Goal: Transaction & Acquisition: Purchase product/service

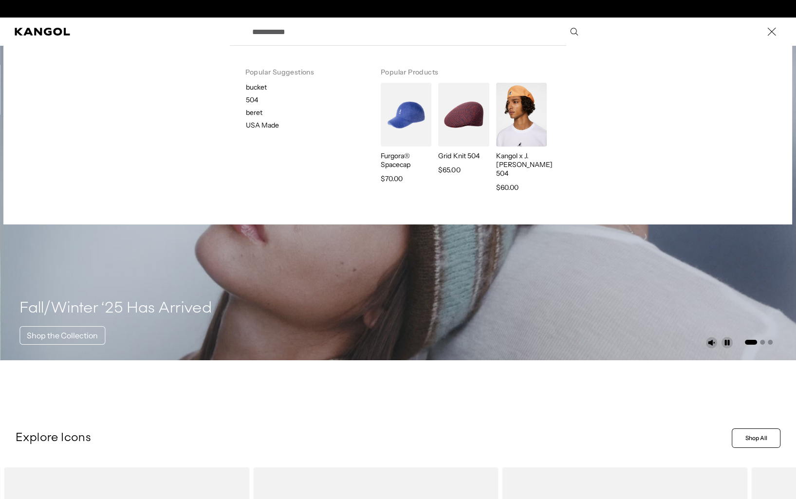
click at [329, 36] on input "Search here" at bounding box center [414, 31] width 337 height 24
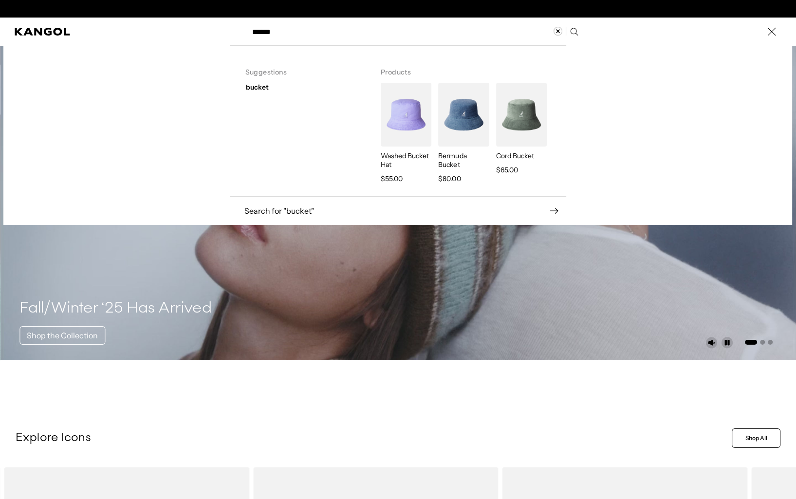
scroll to position [0, 201]
type input "*"
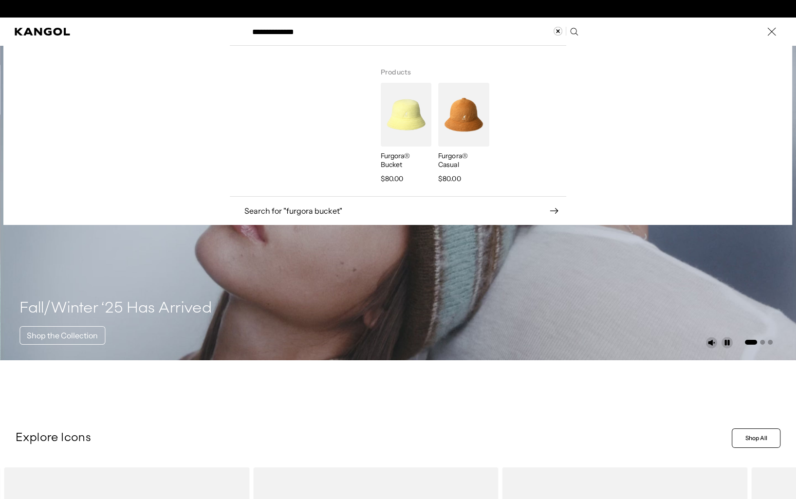
scroll to position [0, 0]
type input "**********"
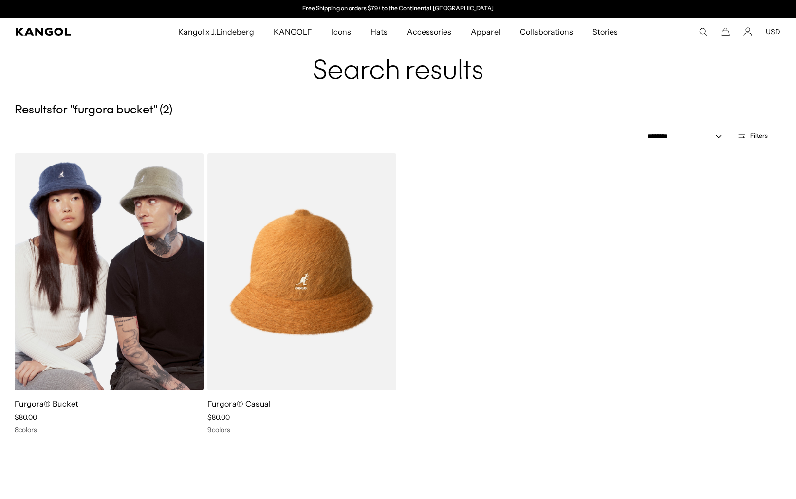
click at [117, 289] on img at bounding box center [109, 271] width 189 height 237
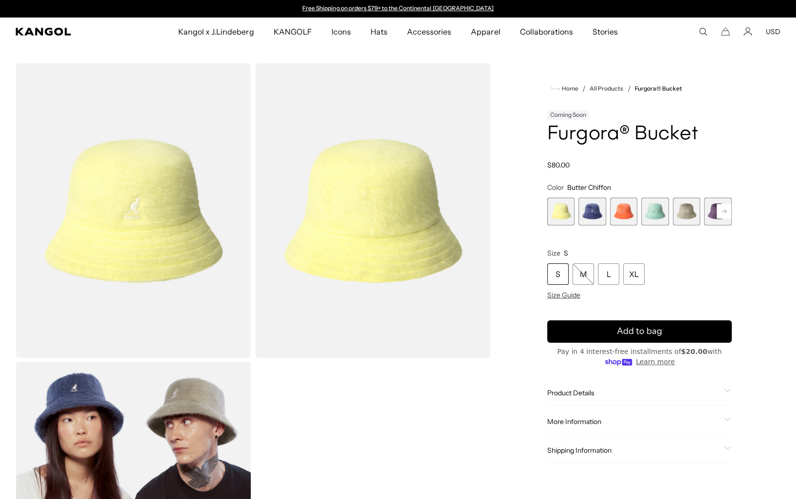
click at [624, 213] on span "3 of 10" at bounding box center [624, 212] width 28 height 28
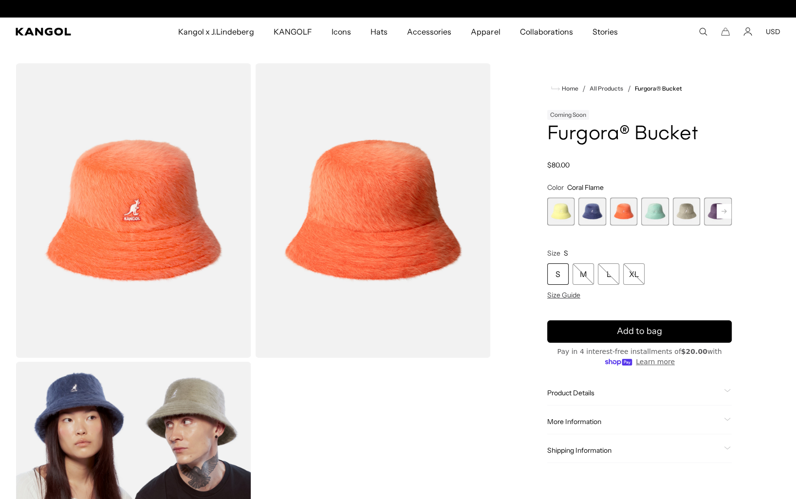
scroll to position [0, 201]
click at [621, 211] on span "3 of 10" at bounding box center [624, 212] width 28 height 28
click at [574, 210] on span "1 of 10" at bounding box center [562, 212] width 28 height 28
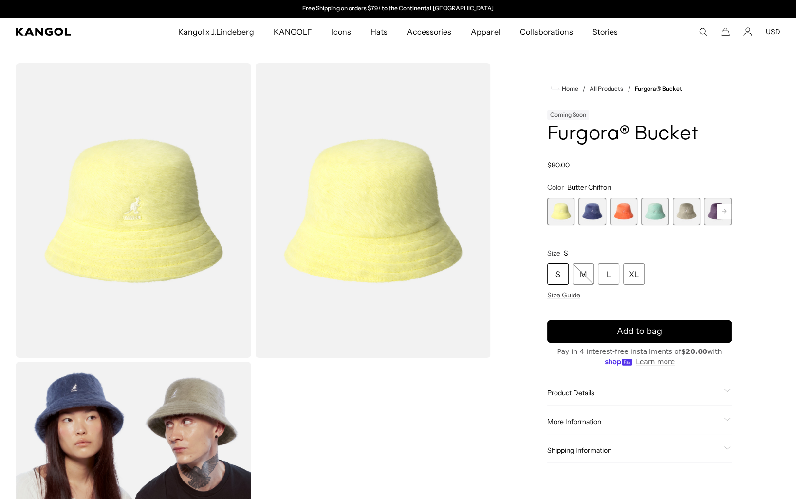
click at [593, 211] on span "2 of 10" at bounding box center [593, 212] width 28 height 28
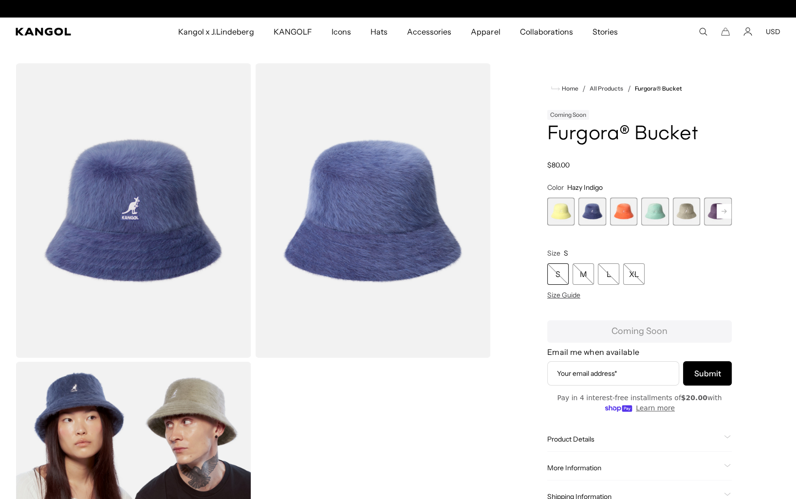
scroll to position [0, 201]
click at [724, 211] on icon at bounding box center [724, 211] width 5 height 4
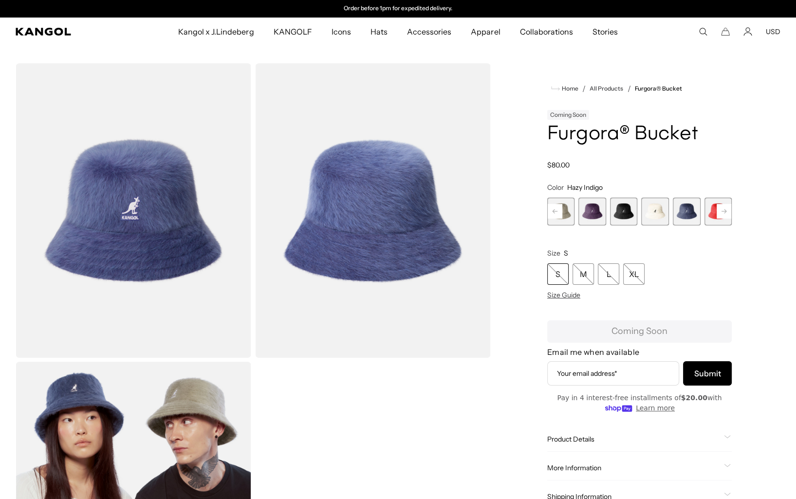
click at [724, 211] on icon at bounding box center [724, 211] width 5 height 4
click at [724, 211] on div "Previous Next Butter Chiffon Variant sold out or unavailable Hazy Indigo Varian…" at bounding box center [640, 212] width 185 height 28
click at [724, 211] on span "10 of 10" at bounding box center [719, 212] width 28 height 28
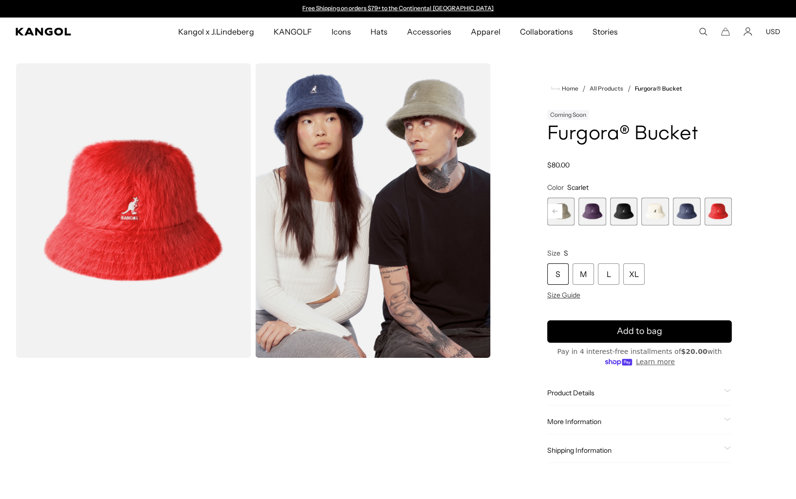
click at [555, 214] on rect at bounding box center [555, 211] width 15 height 15
click at [555, 211] on icon at bounding box center [555, 211] width 5 height 4
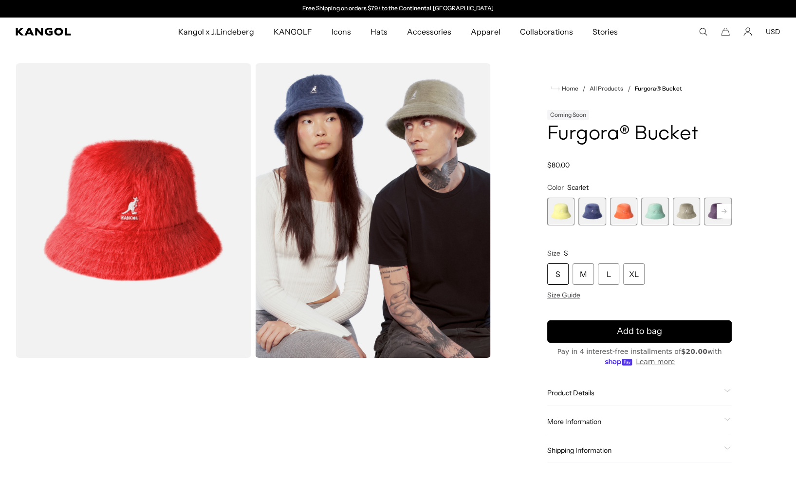
click at [555, 211] on div "Previous Next Butter Chiffon Variant sold out or unavailable Hazy Indigo Varian…" at bounding box center [640, 212] width 185 height 28
click at [628, 211] on span "3 of 10" at bounding box center [624, 212] width 28 height 28
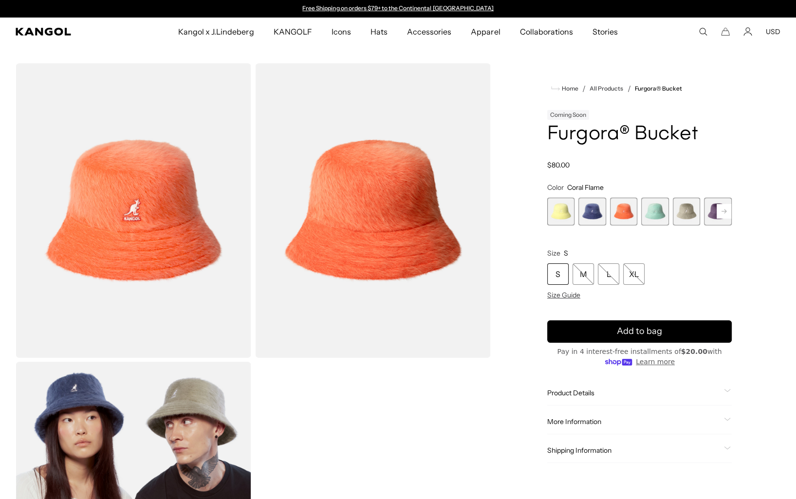
click at [704, 32] on icon "Search here" at bounding box center [703, 31] width 9 height 9
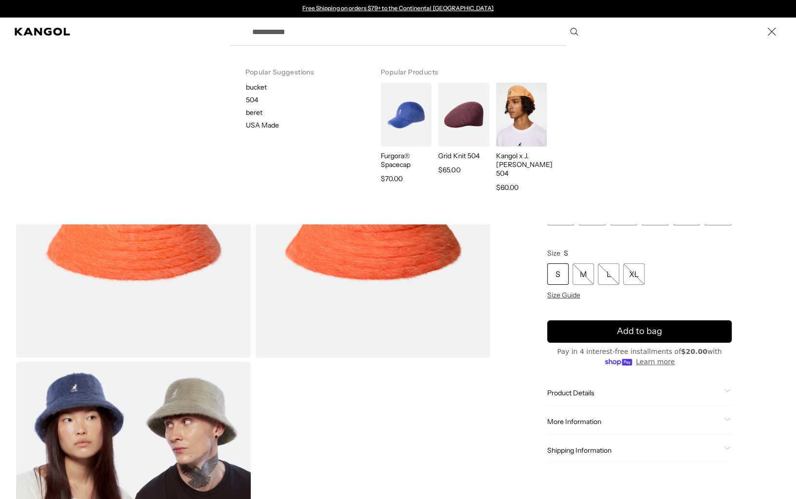
click at [430, 32] on input "Search here" at bounding box center [414, 31] width 337 height 24
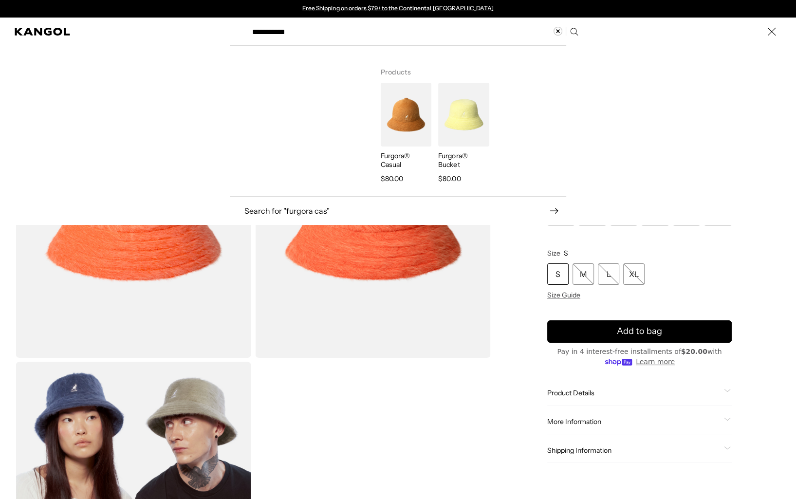
type input "**********"
click at [402, 116] on img "Search here" at bounding box center [406, 115] width 51 height 64
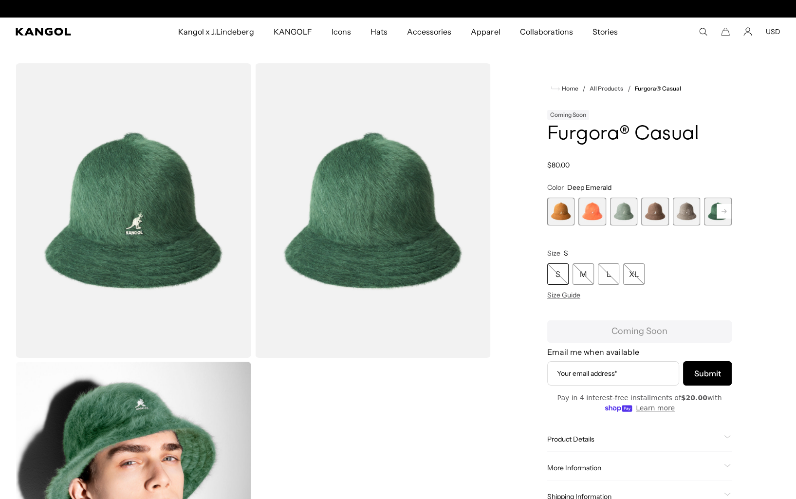
scroll to position [0, 201]
click at [680, 170] on product-info "Home / All Products / Furgora® Casual Coming Soon Furgora® Casual Regular price…" at bounding box center [640, 296] width 185 height 427
click at [727, 280] on div "S M L XL" at bounding box center [640, 274] width 185 height 21
click at [680, 180] on product-info "Home / All Products / Furgora® Casual Coming Soon Furgora® Casual Regular price…" at bounding box center [640, 296] width 185 height 427
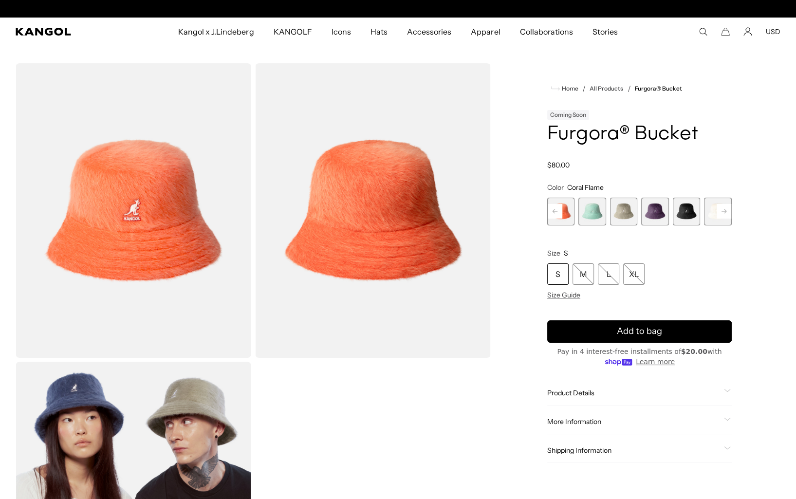
scroll to position [0, 201]
click at [714, 123] on div "Coming Soon Furgora® Bucket" at bounding box center [640, 126] width 185 height 37
click at [50, 33] on icon "Kangol" at bounding box center [44, 32] width 56 height 8
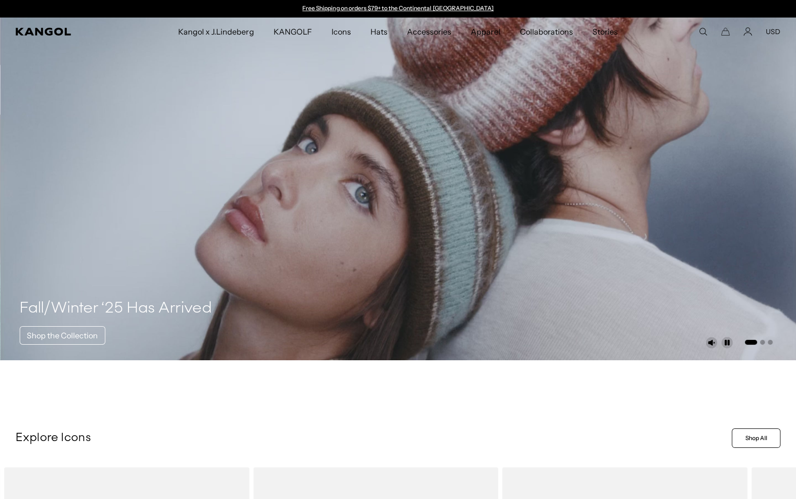
click at [706, 31] on icon "Search here" at bounding box center [703, 31] width 9 height 9
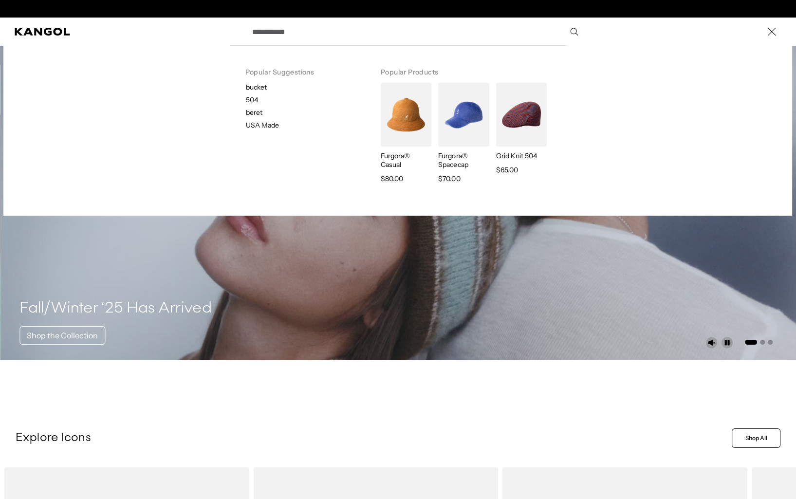
scroll to position [0, 201]
click at [340, 32] on input "Search here" at bounding box center [414, 31] width 337 height 24
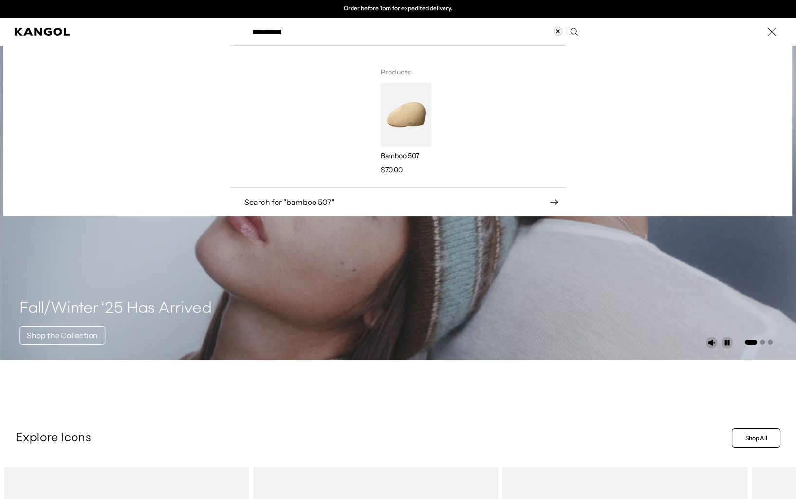
type input "**********"
click at [409, 112] on img "Search here" at bounding box center [406, 115] width 51 height 64
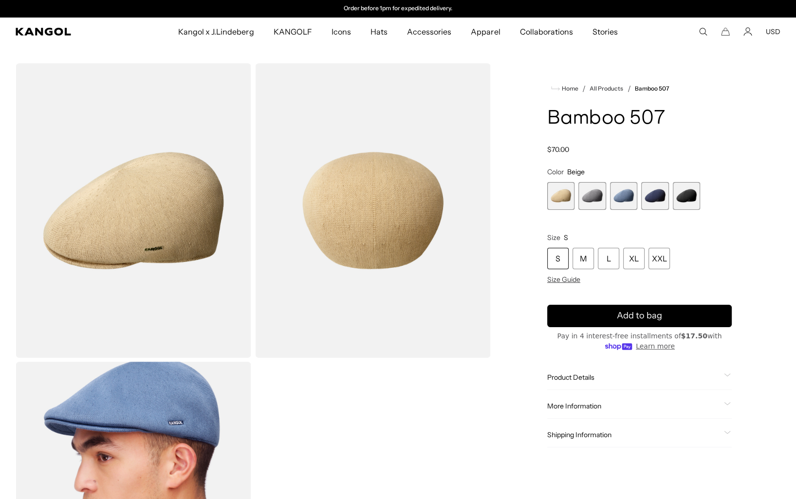
click at [753, 238] on div "Home / All Products / Bamboo 507 Bamboo 507 Regular price $70.00 Regular price …" at bounding box center [640, 359] width 282 height 593
click at [724, 140] on div "Bamboo 507 Regular price $70.00 Regular price Sale price $70.00" at bounding box center [640, 131] width 185 height 46
click at [509, 223] on div "Home / All Products / Bamboo 507 Bamboo 507 Regular price $70.00 Regular price …" at bounding box center [640, 359] width 282 height 593
click at [606, 66] on div "Home / All Products / Bamboo 507 Bamboo 507 Regular price $70.00 Regular price …" at bounding box center [640, 359] width 282 height 593
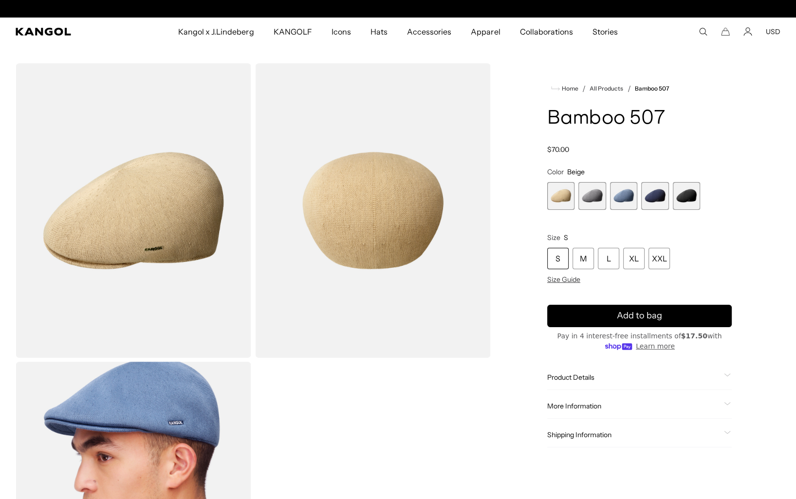
click at [521, 370] on div "Home / All Products / Bamboo 507 Bamboo 507 Regular price $70.00 Regular price …" at bounding box center [640, 359] width 282 height 593
click at [724, 126] on h1 "Bamboo 507" at bounding box center [640, 118] width 185 height 21
